Goal: Task Accomplishment & Management: Complete application form

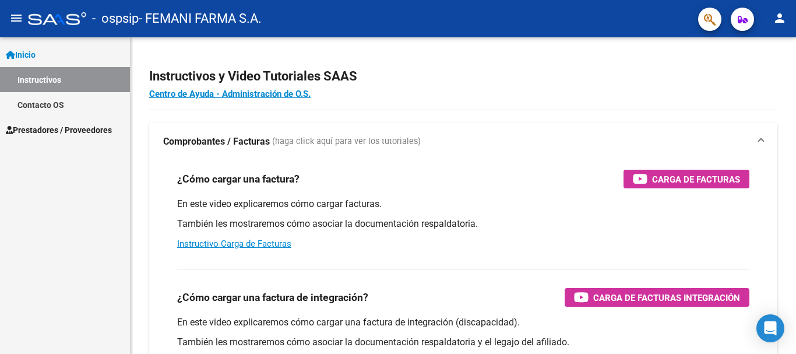
click at [82, 106] on link "Contacto OS" at bounding box center [65, 104] width 130 height 25
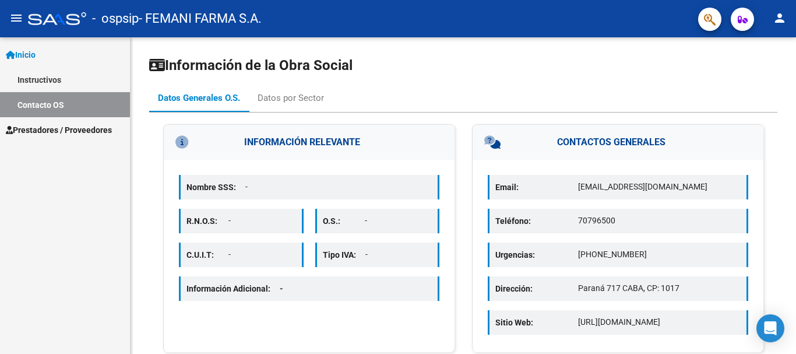
click at [82, 128] on span "Prestadores / Proveedores" at bounding box center [59, 130] width 106 height 13
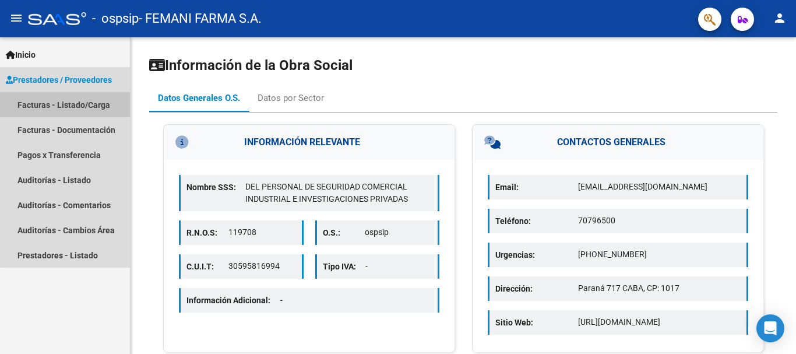
click at [105, 102] on link "Facturas - Listado/Carga" at bounding box center [65, 104] width 130 height 25
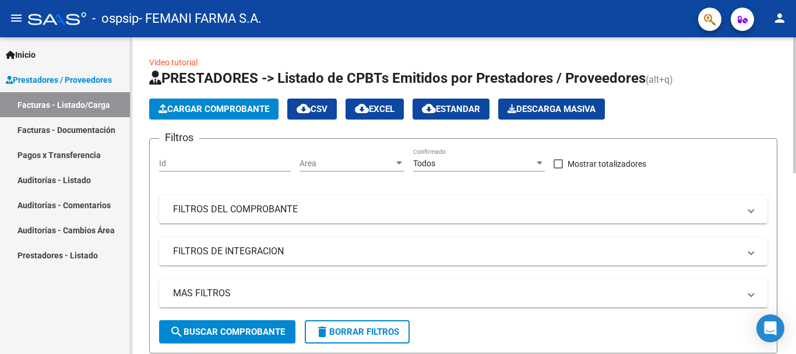
click at [258, 103] on button "Cargar Comprobante" at bounding box center [213, 109] width 129 height 21
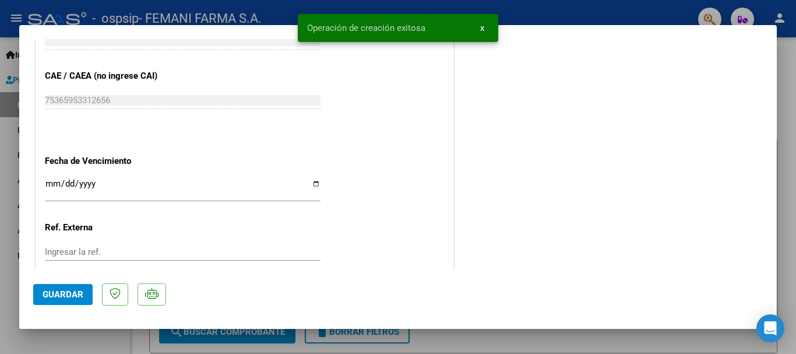
scroll to position [641, 0]
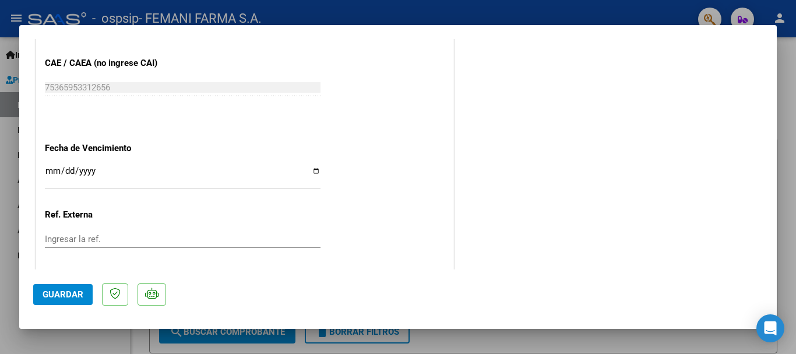
click at [48, 173] on input "Ingresar la fecha" at bounding box center [183, 175] width 276 height 19
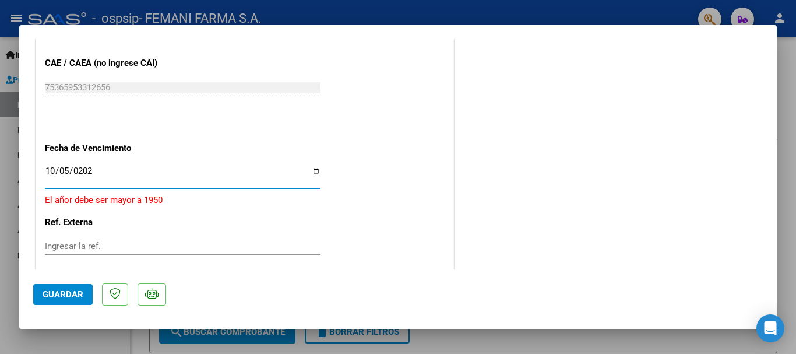
type input "[DATE]"
click at [76, 291] on span "Guardar" at bounding box center [63, 294] width 41 height 10
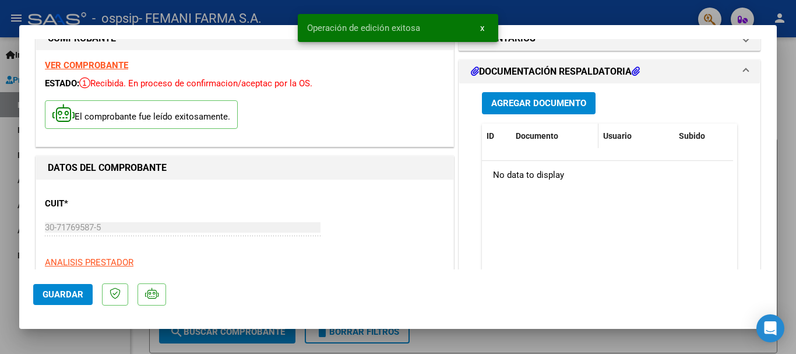
scroll to position [0, 0]
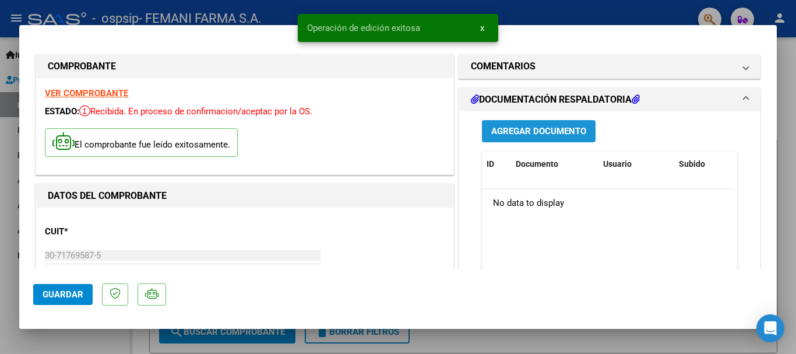
click at [535, 130] on span "Agregar Documento" at bounding box center [538, 132] width 95 height 10
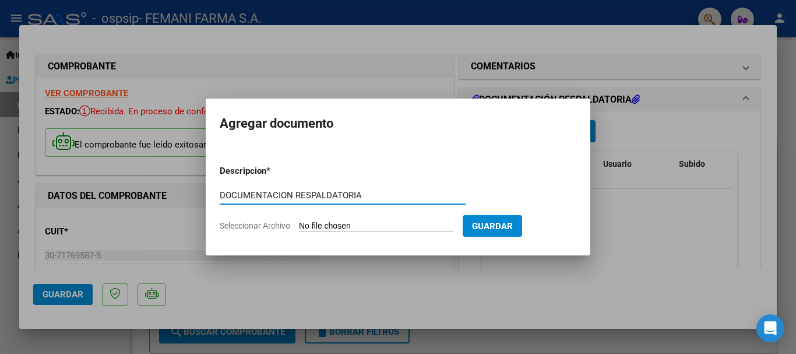
type input "DOCUMENTACION RESPALDATORIA"
type input "C:\fakepath\15444.pdf"
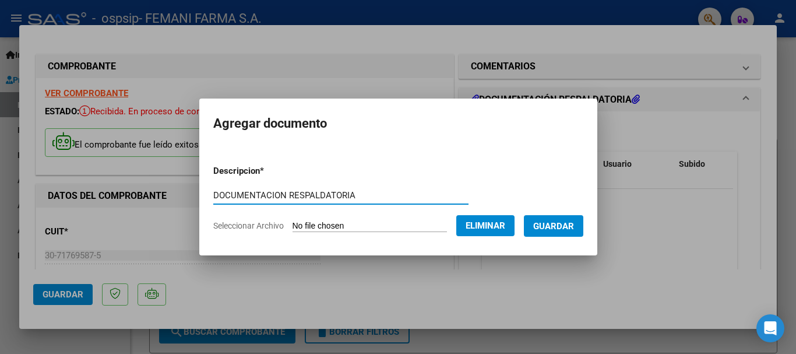
click at [571, 224] on span "Guardar" at bounding box center [553, 226] width 41 height 10
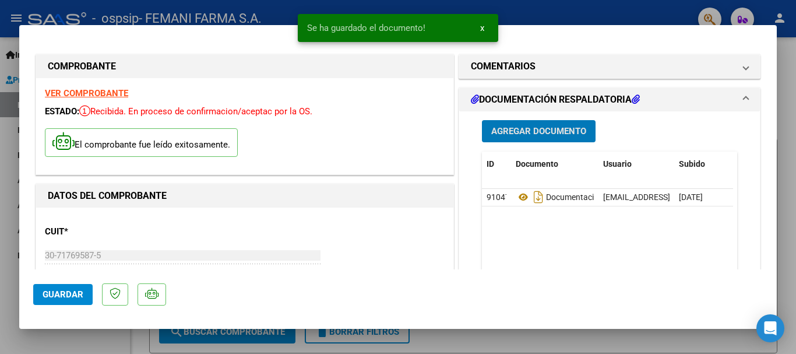
click at [71, 297] on span "Guardar" at bounding box center [63, 294] width 41 height 10
click at [482, 27] on span "x" at bounding box center [482, 28] width 4 height 10
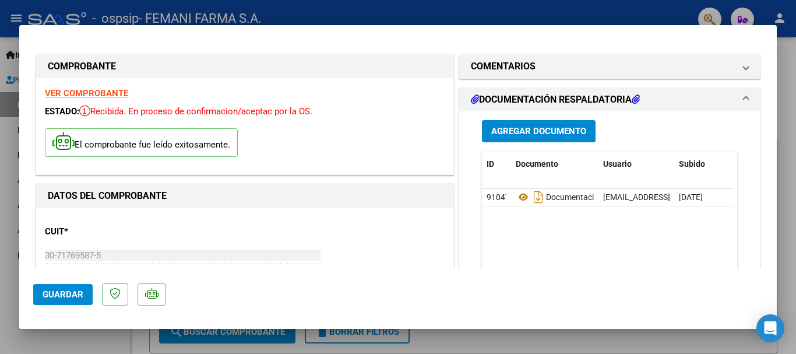
click at [526, 19] on div at bounding box center [398, 177] width 796 height 354
type input "$ 0,00"
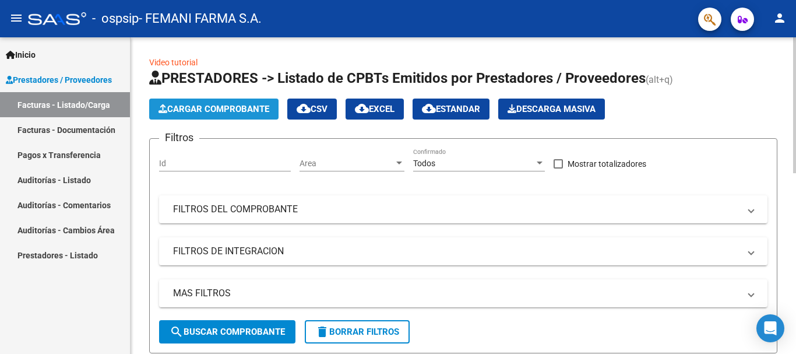
click at [222, 108] on span "Cargar Comprobante" at bounding box center [214, 109] width 111 height 10
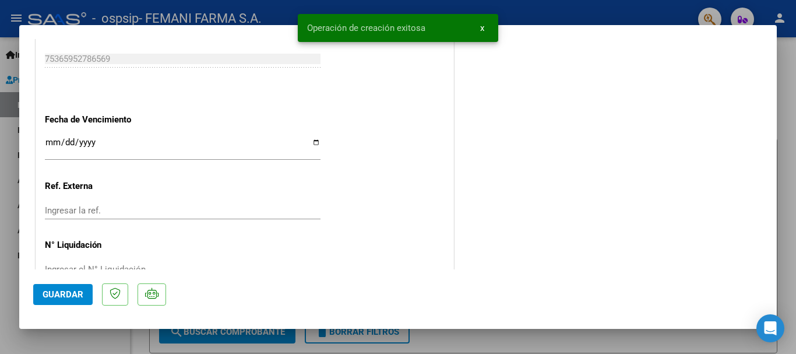
scroll to position [700, 0]
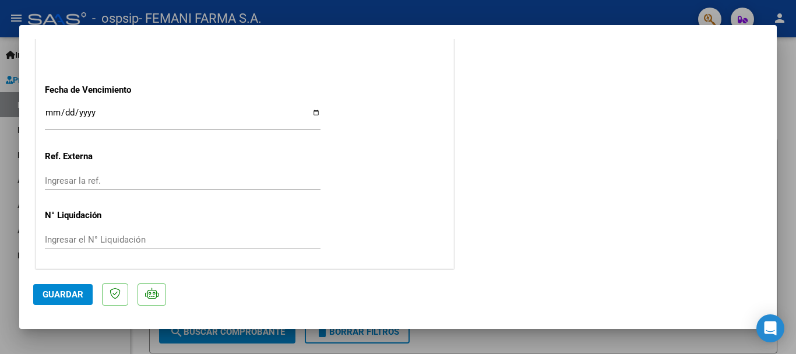
click at [49, 111] on input "Ingresar la fecha" at bounding box center [183, 117] width 276 height 19
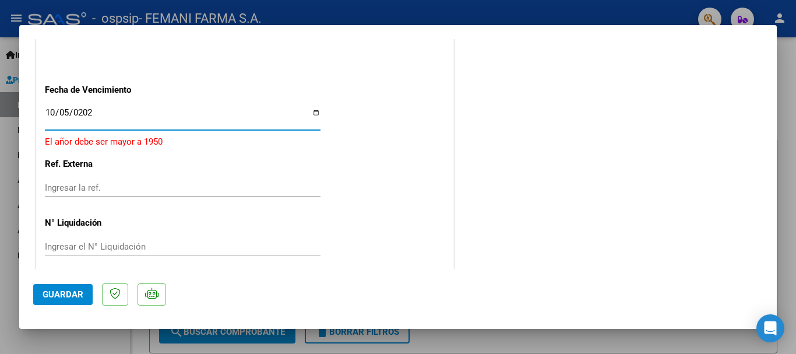
type input "[DATE]"
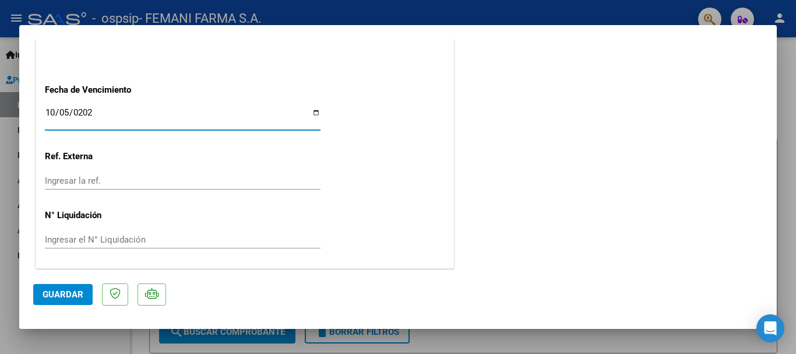
scroll to position [701, 0]
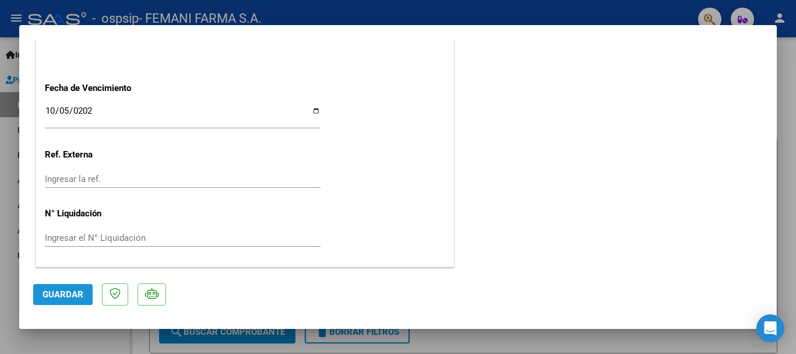
click at [72, 291] on span "Guardar" at bounding box center [63, 294] width 41 height 10
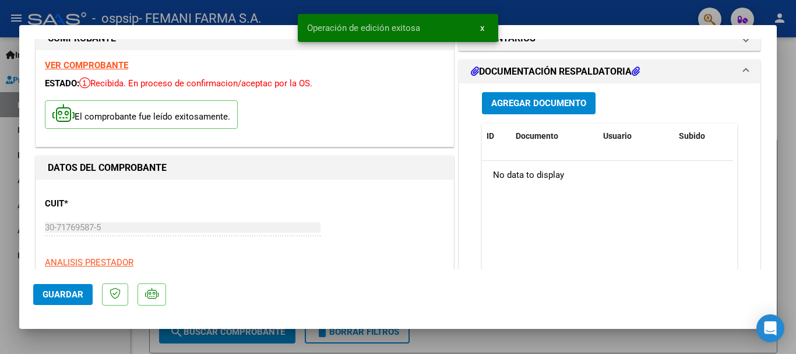
scroll to position [0, 0]
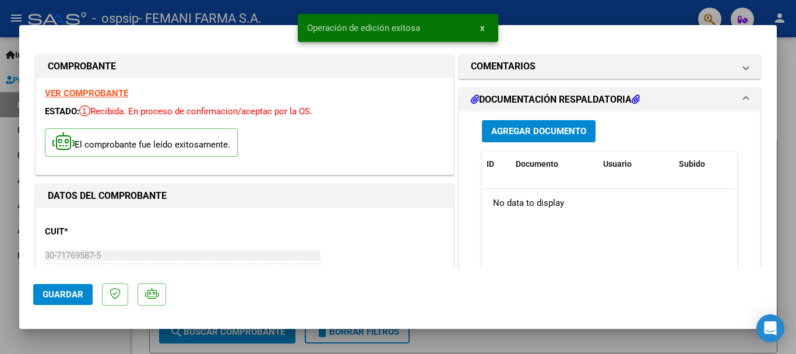
click at [530, 129] on span "Agregar Documento" at bounding box center [538, 132] width 95 height 10
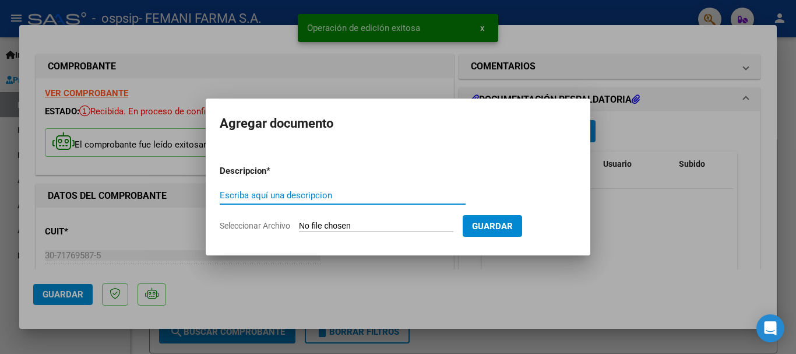
paste input "DOCUMENTACION RESPALDATORIA"
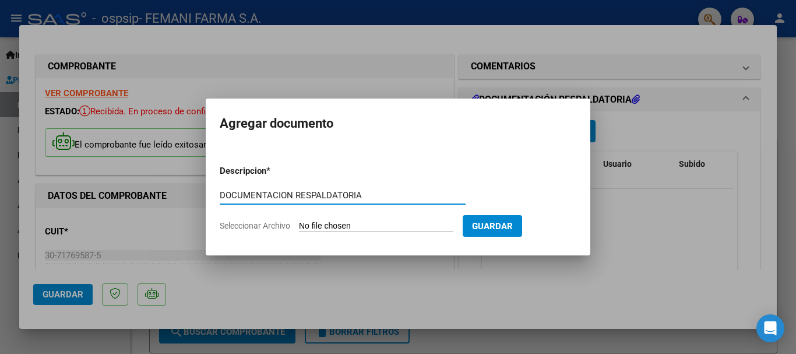
type input "DOCUMENTACION RESPALDATORIA"
type input "C:\fakepath\14181.pdf"
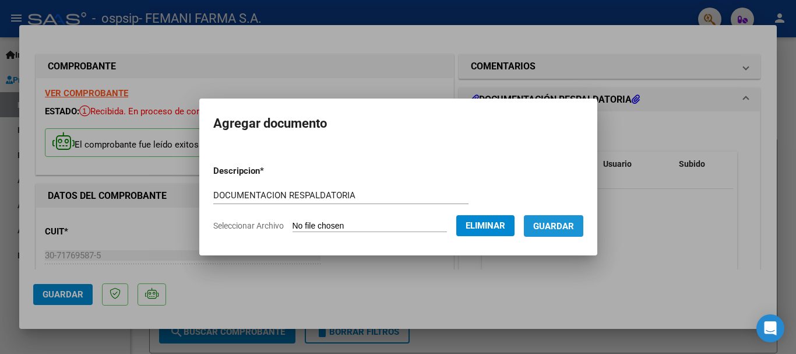
click at [574, 229] on span "Guardar" at bounding box center [553, 226] width 41 height 10
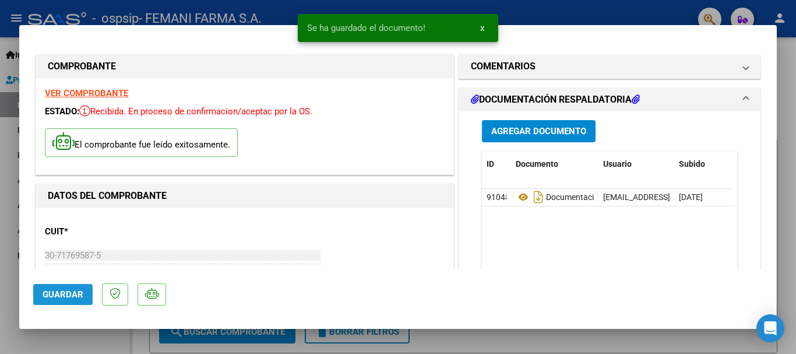
click at [73, 297] on span "Guardar" at bounding box center [63, 294] width 41 height 10
click at [480, 27] on span "x" at bounding box center [482, 28] width 4 height 10
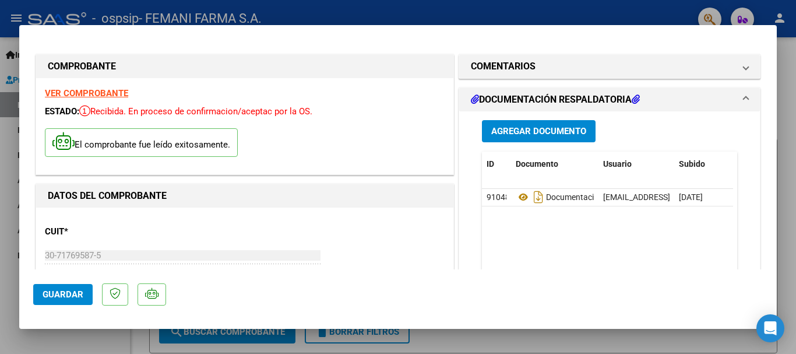
click at [480, 19] on div at bounding box center [398, 177] width 796 height 354
type input "$ 0,00"
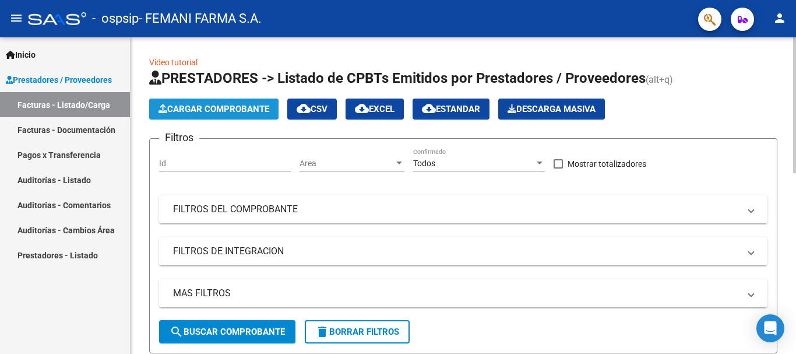
click at [249, 107] on span "Cargar Comprobante" at bounding box center [214, 109] width 111 height 10
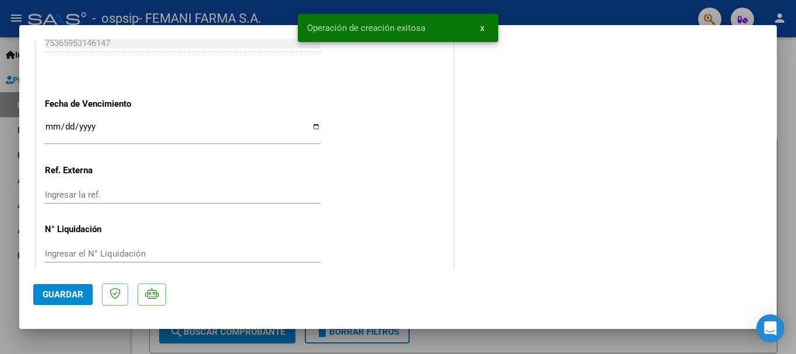
scroll to position [700, 0]
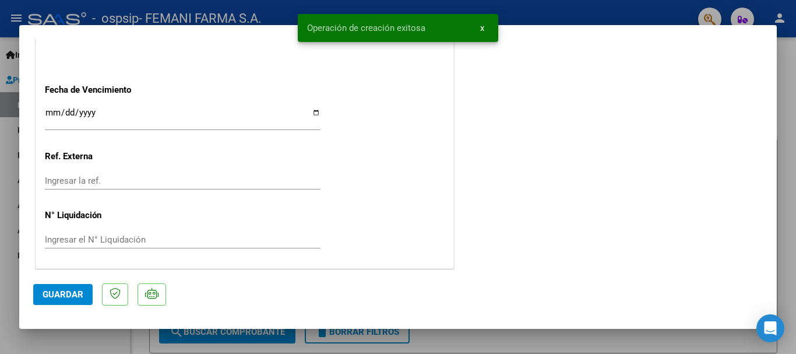
click at [50, 113] on input "Ingresar la fecha" at bounding box center [183, 117] width 276 height 19
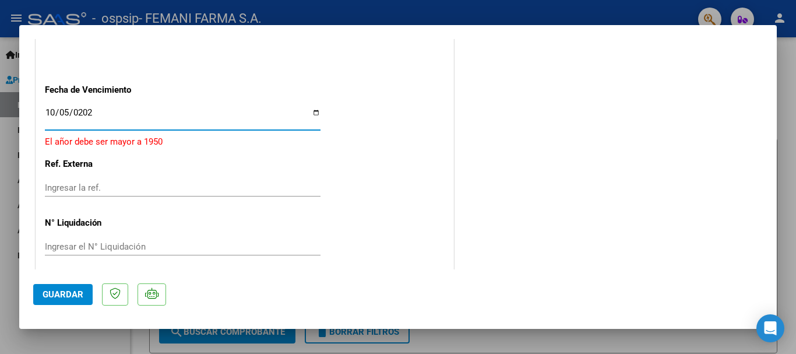
type input "[DATE]"
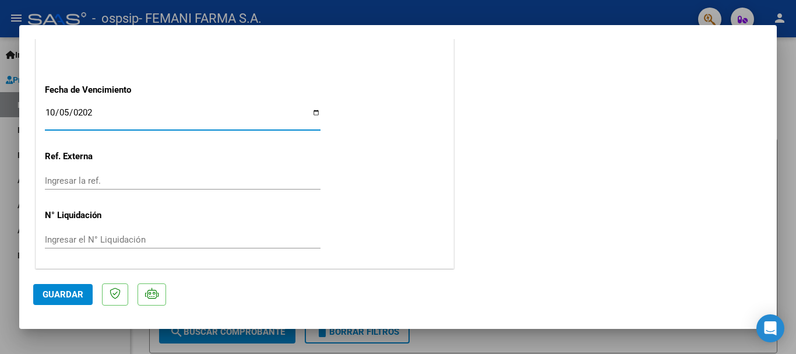
click at [66, 292] on span "Guardar" at bounding box center [63, 294] width 41 height 10
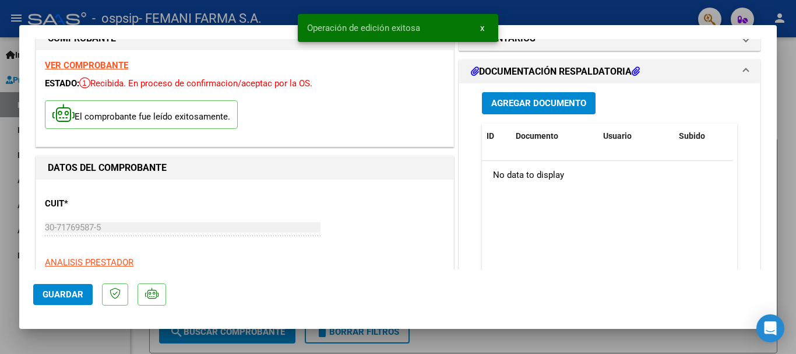
scroll to position [0, 0]
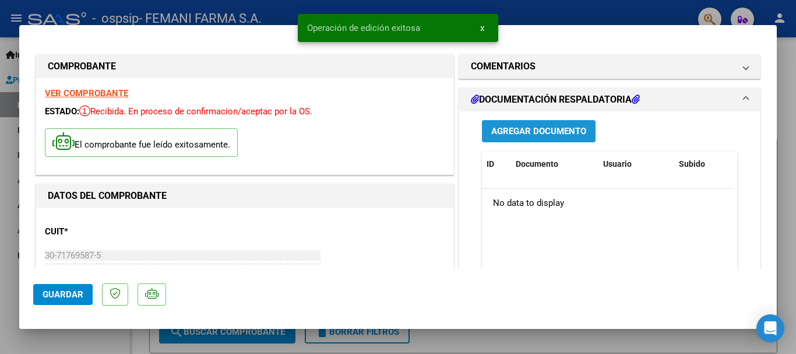
click at [535, 129] on span "Agregar Documento" at bounding box center [538, 132] width 95 height 10
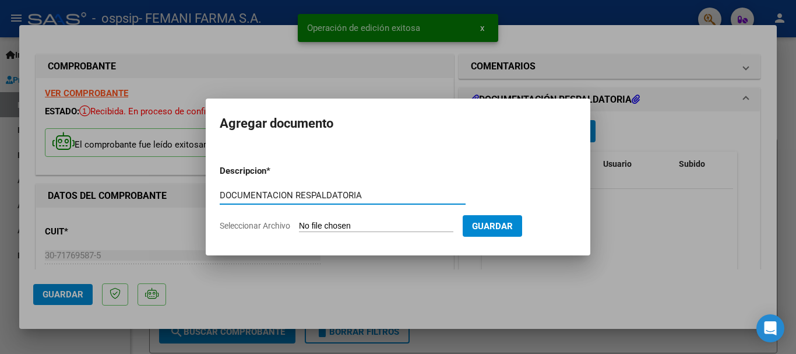
type input "DOCUMENTACION RESPALDATORIA"
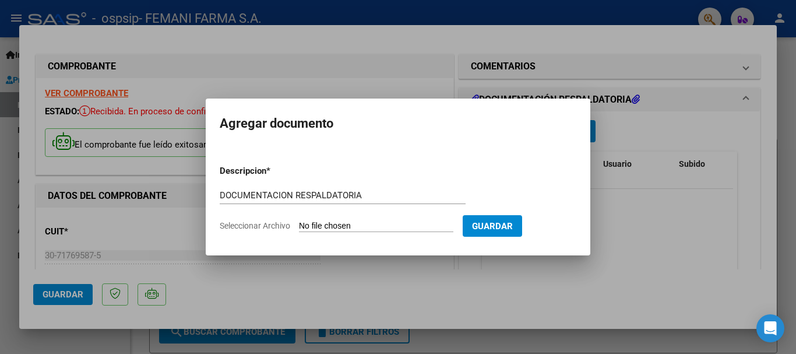
type input "C:\fakepath\15175.pdf"
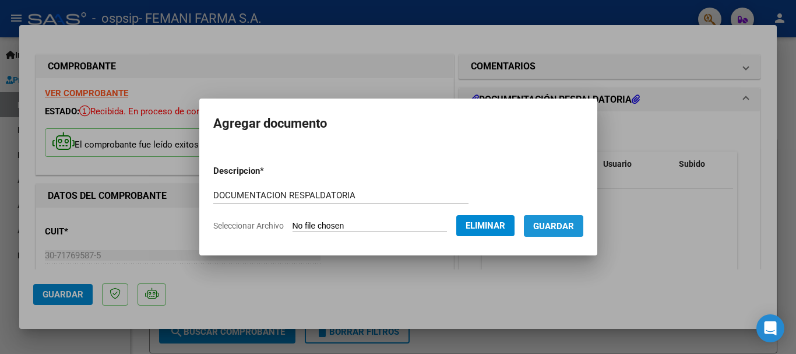
click at [563, 232] on button "Guardar" at bounding box center [553, 226] width 59 height 22
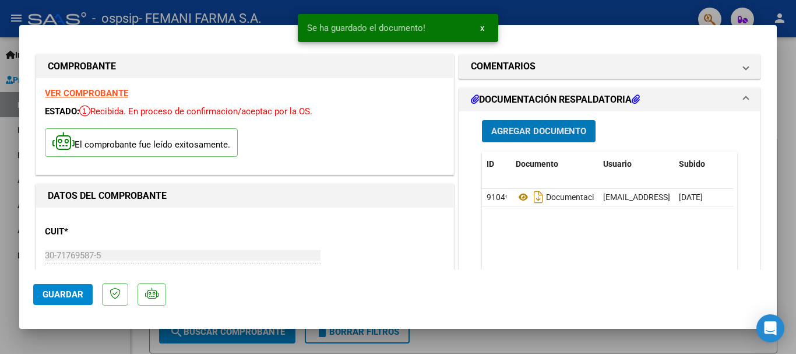
click at [58, 293] on span "Guardar" at bounding box center [63, 294] width 41 height 10
click at [484, 30] on button "x" at bounding box center [482, 27] width 23 height 21
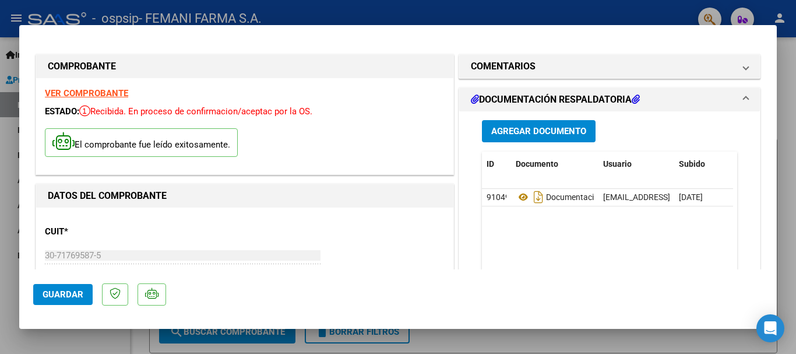
click at [489, 17] on div at bounding box center [398, 177] width 796 height 354
type input "$ 0,00"
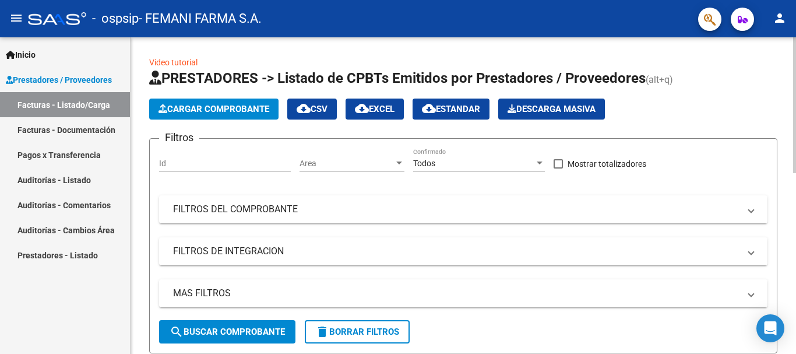
click at [233, 111] on span "Cargar Comprobante" at bounding box center [214, 109] width 111 height 10
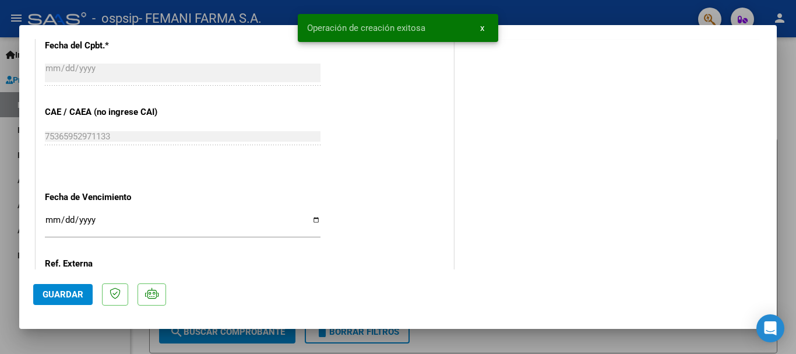
scroll to position [700, 0]
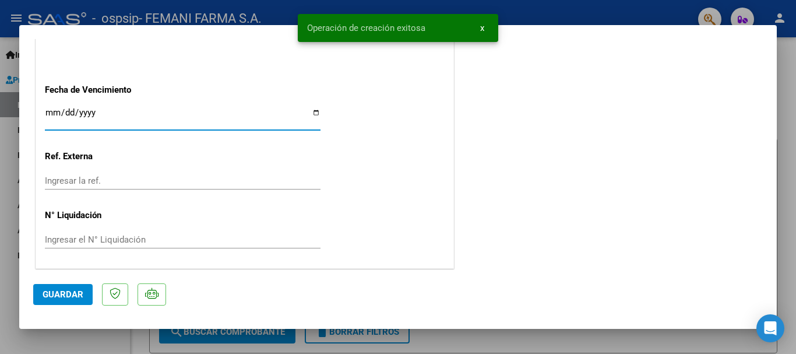
click at [53, 112] on input "Ingresar la fecha" at bounding box center [183, 117] width 276 height 19
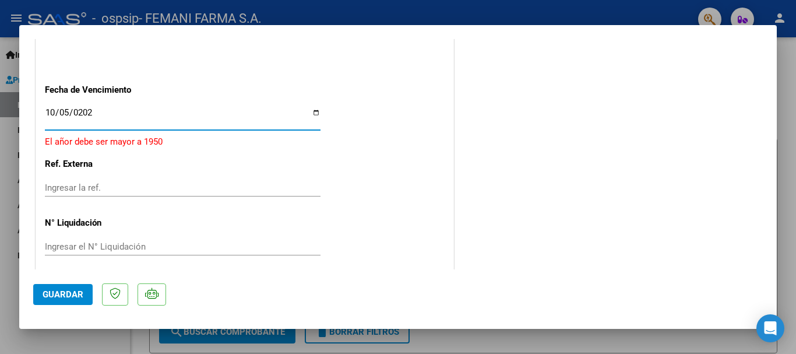
type input "[DATE]"
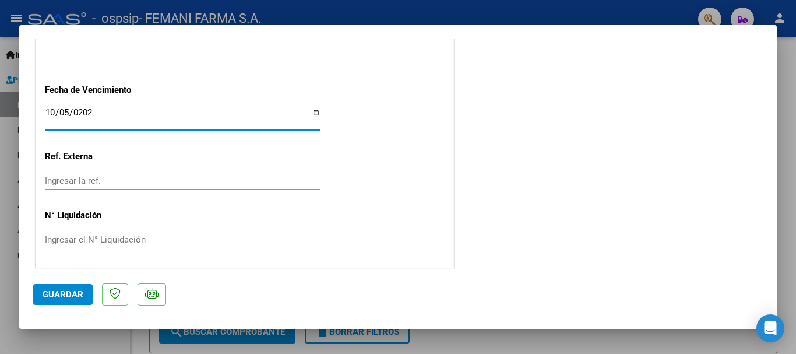
click at [64, 296] on span "Guardar" at bounding box center [63, 294] width 41 height 10
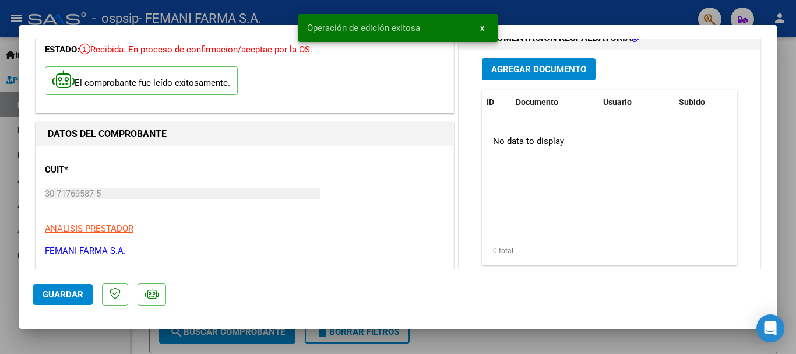
scroll to position [0, 0]
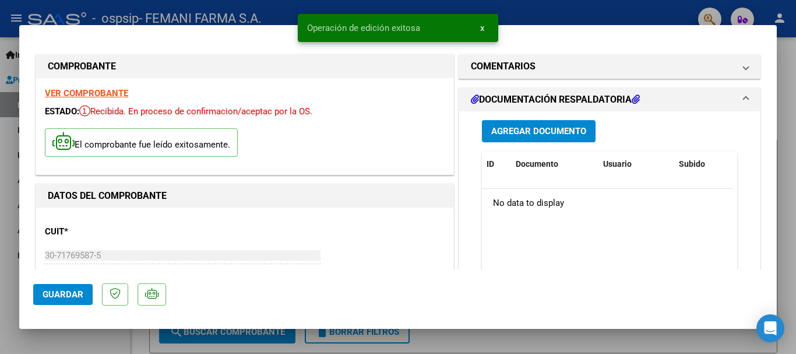
click at [566, 128] on span "Agregar Documento" at bounding box center [538, 132] width 95 height 10
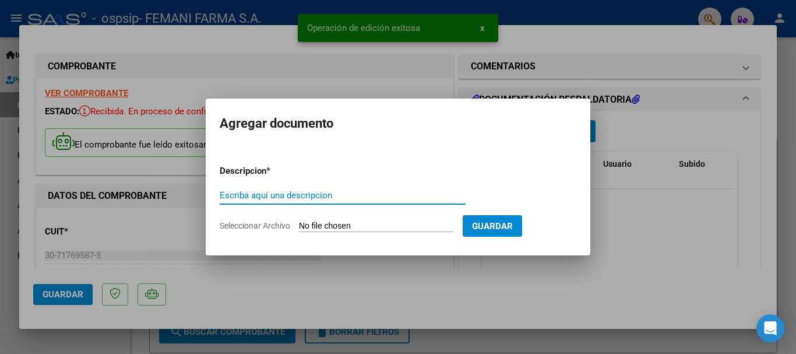
paste input "DOCUMENTACION RESPALDATORIA"
type input "DOCUMENTACION RESPALDATORIA"
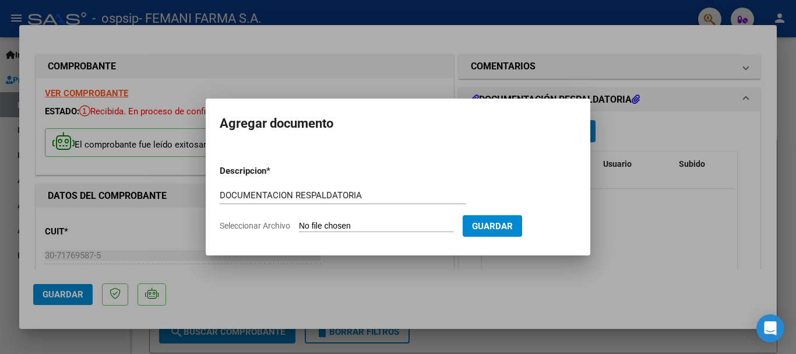
type input "C:\fakepath\15128.pdf"
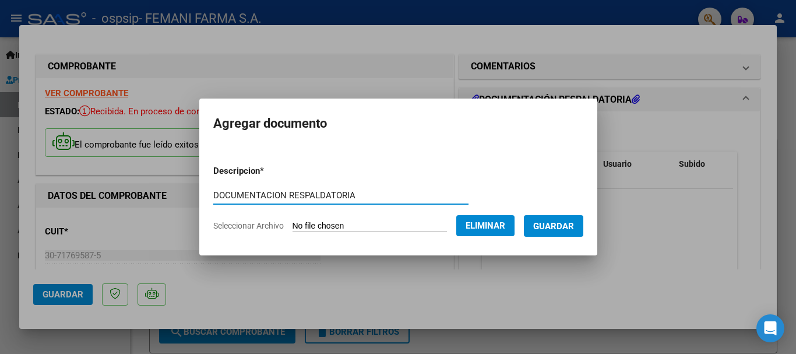
click at [565, 233] on button "Guardar" at bounding box center [553, 226] width 59 height 22
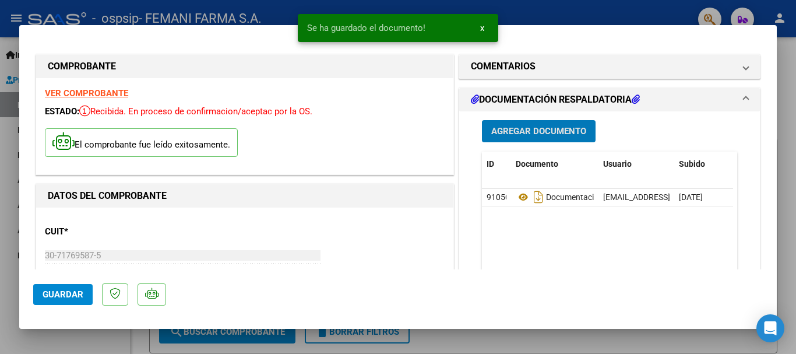
click at [70, 291] on span "Guardar" at bounding box center [63, 294] width 41 height 10
drag, startPoint x: 483, startPoint y: 27, endPoint x: 483, endPoint y: 17, distance: 9.9
click at [483, 26] on span "x" at bounding box center [482, 28] width 4 height 10
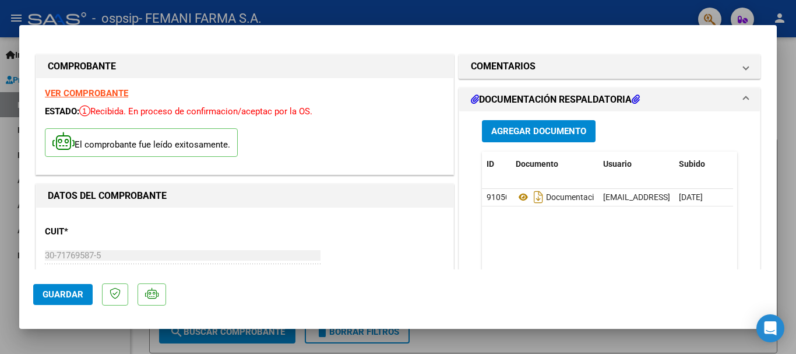
click at [483, 16] on div at bounding box center [398, 177] width 796 height 354
type input "$ 0,00"
